Goal: Information Seeking & Learning: Learn about a topic

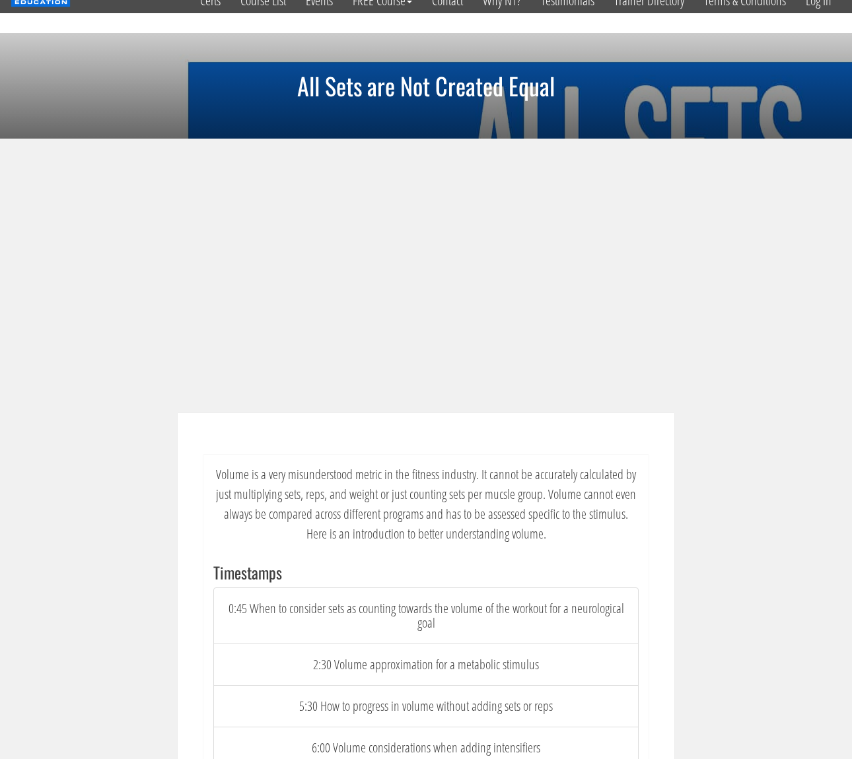
scroll to position [31, 0]
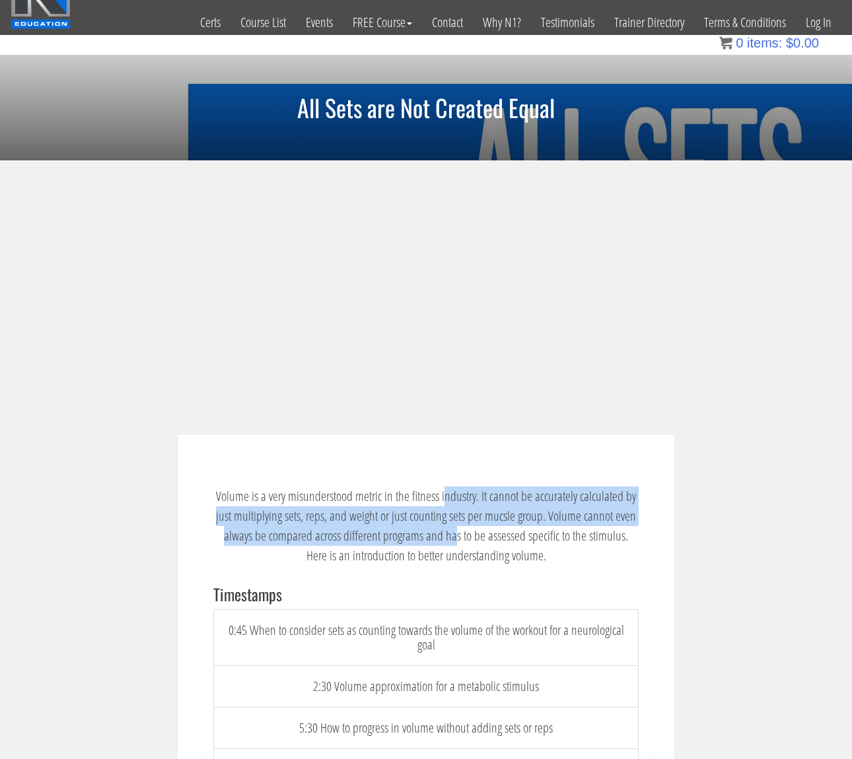
drag, startPoint x: 447, startPoint y: 497, endPoint x: 445, endPoint y: 533, distance: 36.4
click at [445, 533] on p "Volume is a very misunderstood metric in the fitness industry. It cannot be acc…" at bounding box center [425, 526] width 425 height 79
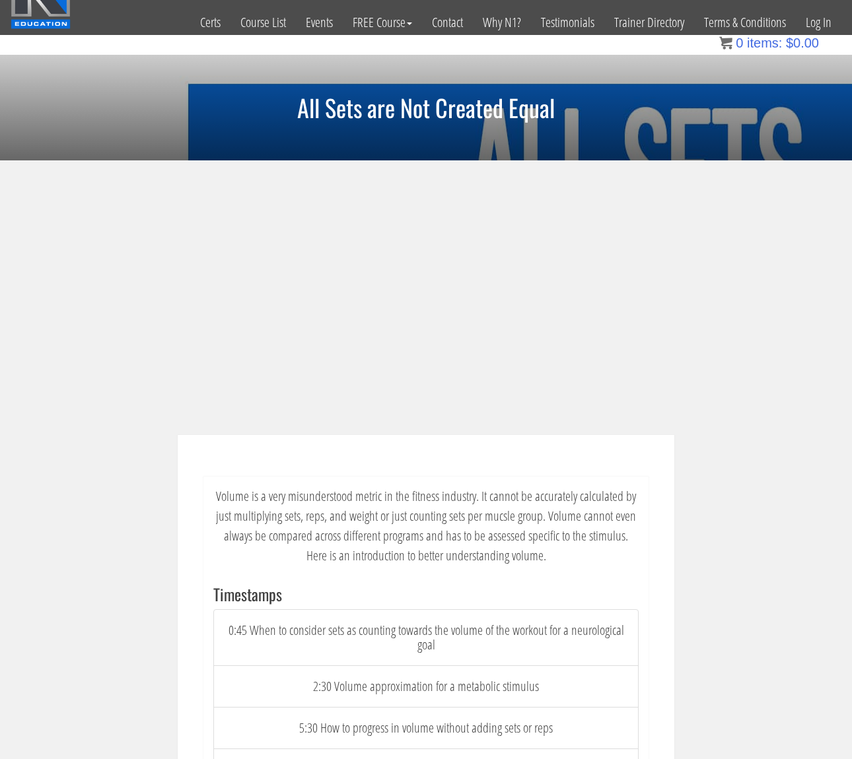
click at [417, 518] on p "Volume is a very misunderstood metric in the fitness industry. It cannot be acc…" at bounding box center [425, 526] width 425 height 79
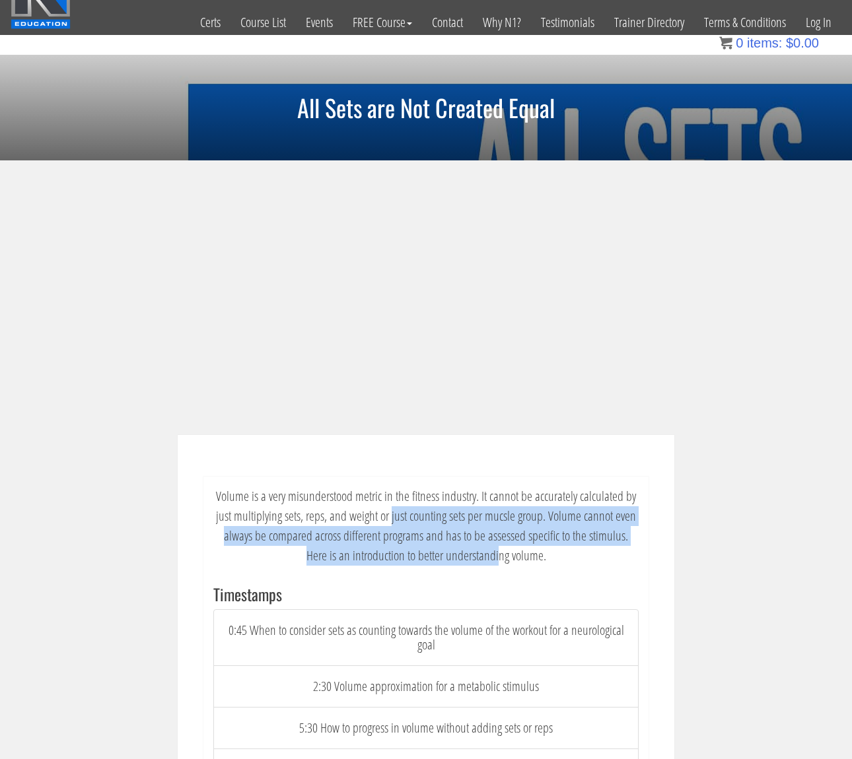
drag, startPoint x: 392, startPoint y: 513, endPoint x: 487, endPoint y: 559, distance: 105.7
click at [487, 559] on p "Volume is a very misunderstood metric in the fitness industry. It cannot be acc…" at bounding box center [425, 526] width 425 height 79
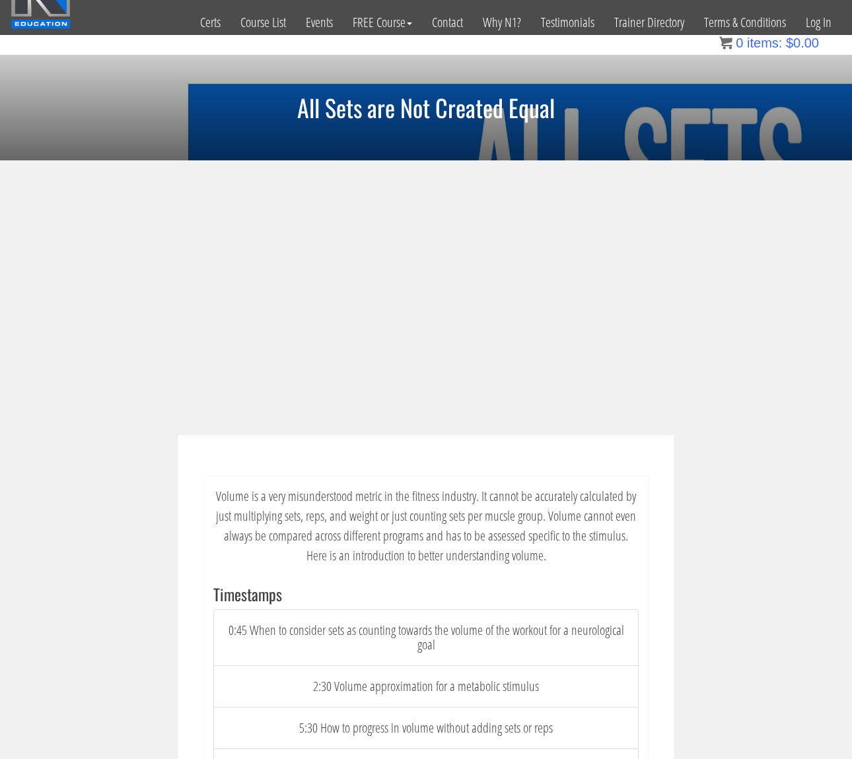
click at [474, 556] on p "Volume is a very misunderstood metric in the fitness industry. It cannot be acc…" at bounding box center [425, 526] width 425 height 79
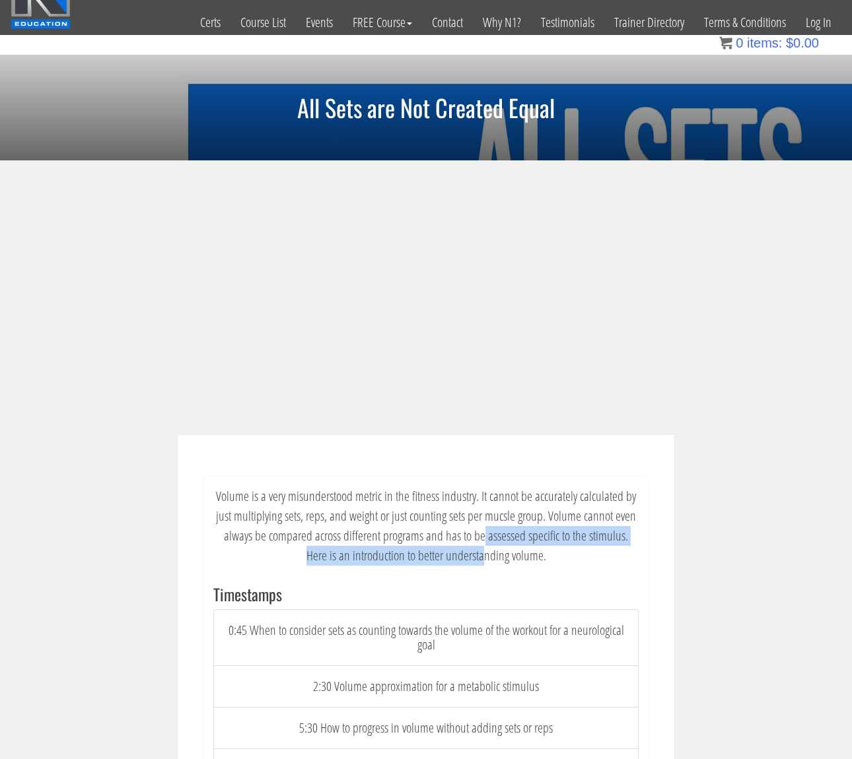
drag, startPoint x: 473, startPoint y: 538, endPoint x: 473, endPoint y: 562, distance: 23.8
click at [473, 562] on p "Volume is a very misunderstood metric in the fitness industry. It cannot be acc…" at bounding box center [425, 526] width 425 height 79
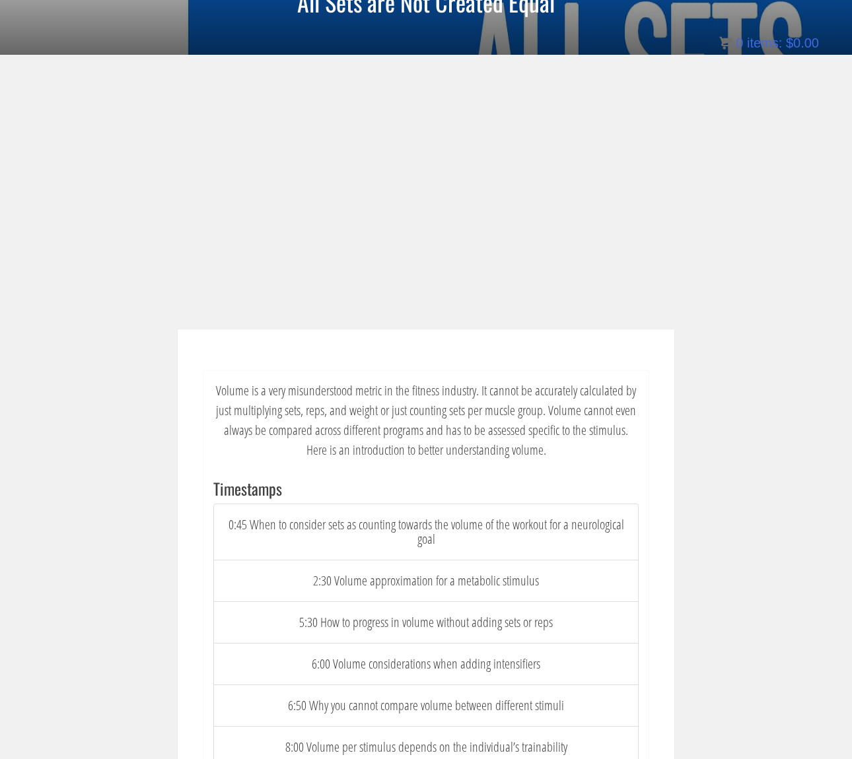
scroll to position [203, 0]
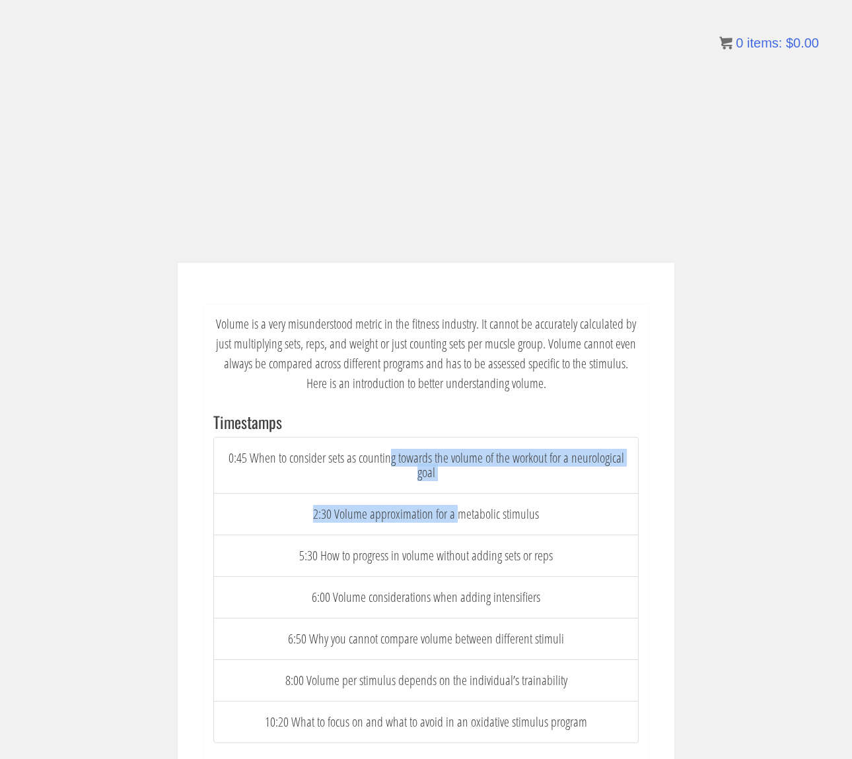
drag, startPoint x: 389, startPoint y: 450, endPoint x: 458, endPoint y: 523, distance: 100.9
click at [458, 523] on div "0:45 When to consider sets as counting towards the volume of the workout for a …" at bounding box center [425, 590] width 425 height 306
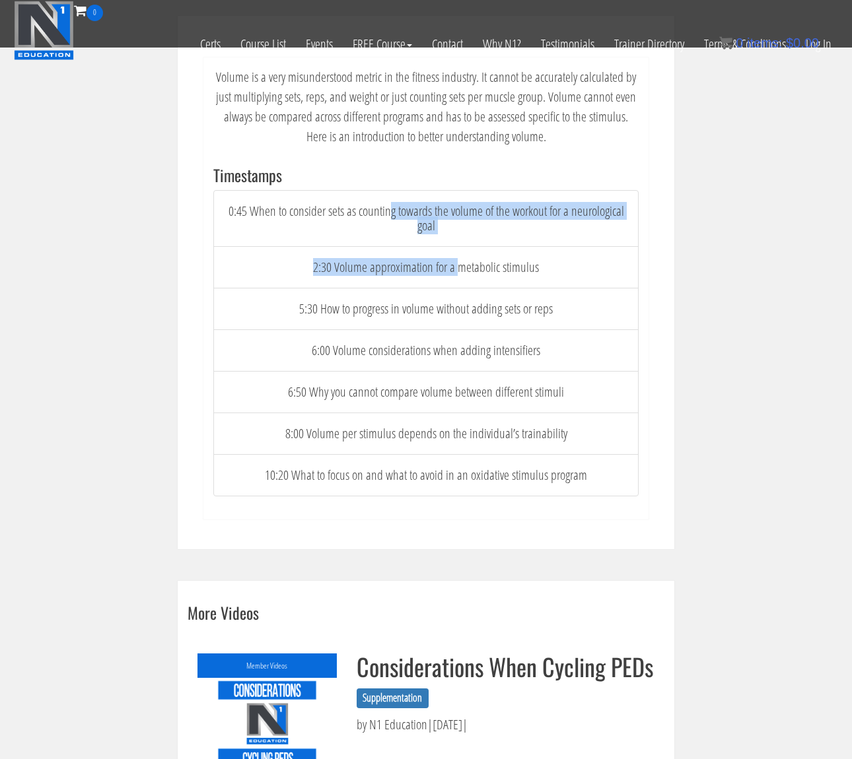
scroll to position [375, 0]
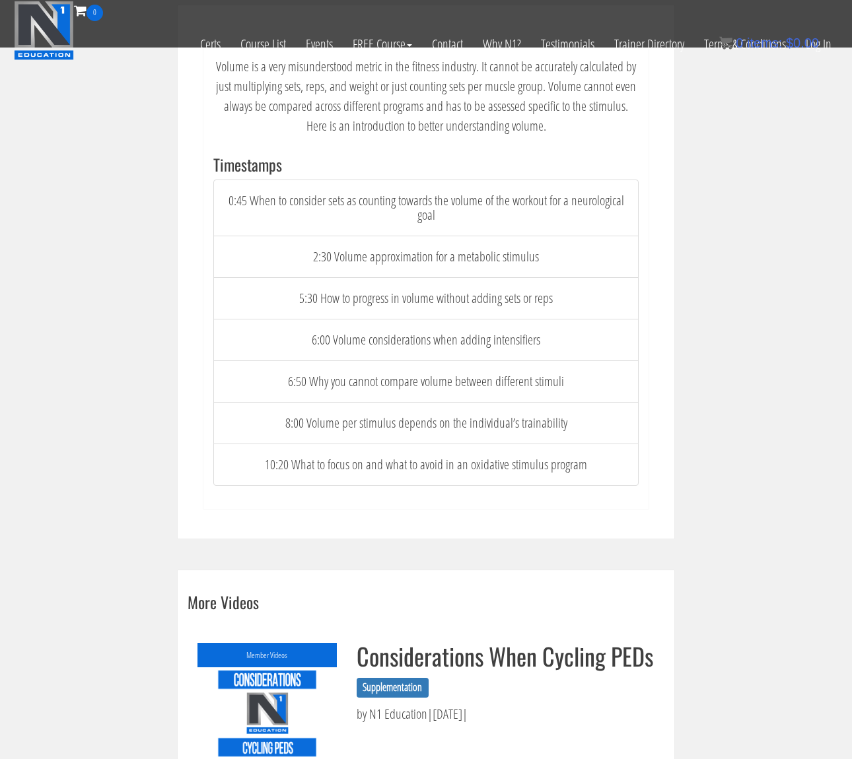
click at [458, 523] on div "Volume is a very misunderstood metric in the fitness industry. It cannot be acc…" at bounding box center [425, 288] width 445 height 482
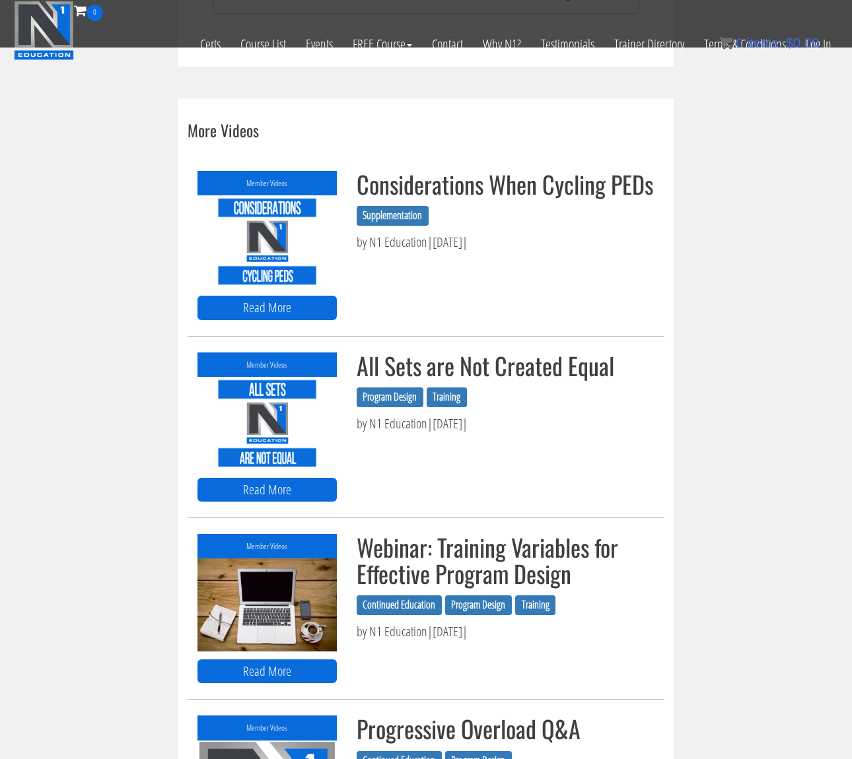
scroll to position [847, 0]
